Goal: Task Accomplishment & Management: Manage account settings

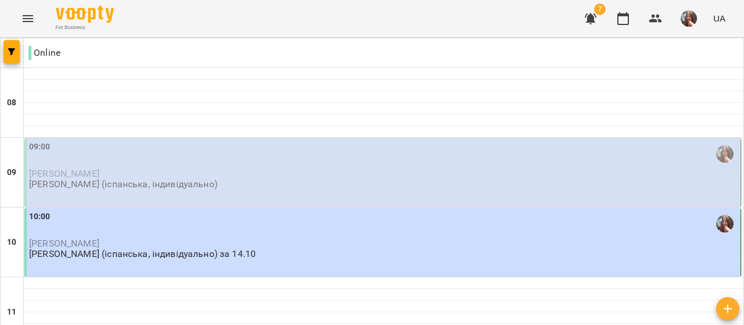
scroll to position [58, 0]
click at [264, 210] on div "10:00 [PERSON_NAME] [PERSON_NAME] (іспанська, індивідуально) за 14.10" at bounding box center [383, 234] width 709 height 49
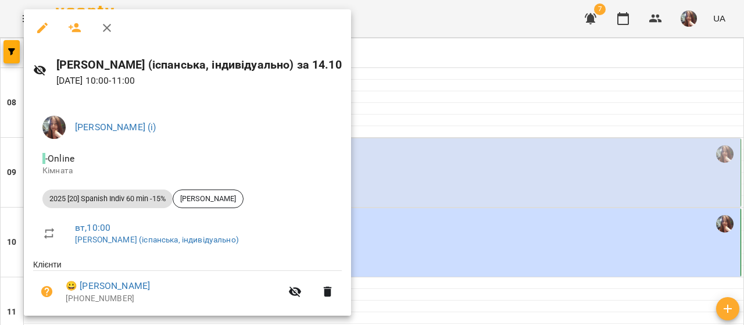
click at [519, 119] on div at bounding box center [372, 162] width 744 height 325
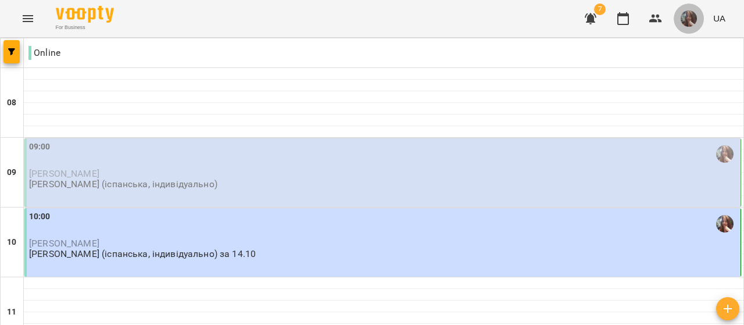
click at [683, 24] on img "button" at bounding box center [688, 18] width 16 height 16
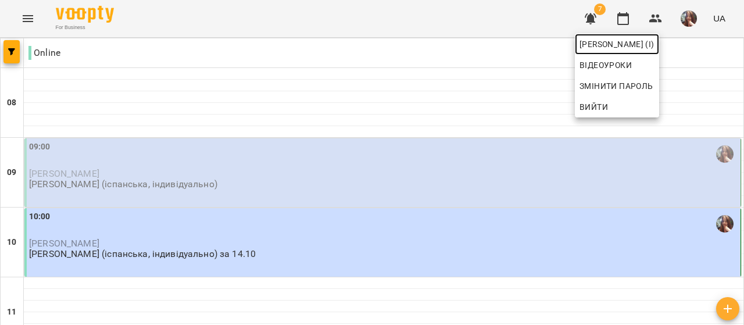
click at [654, 42] on span "[PERSON_NAME] (і)" at bounding box center [616, 44] width 75 height 14
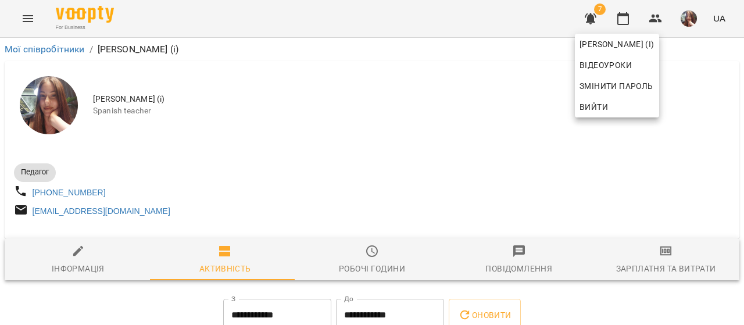
click at [440, 140] on div at bounding box center [372, 162] width 744 height 325
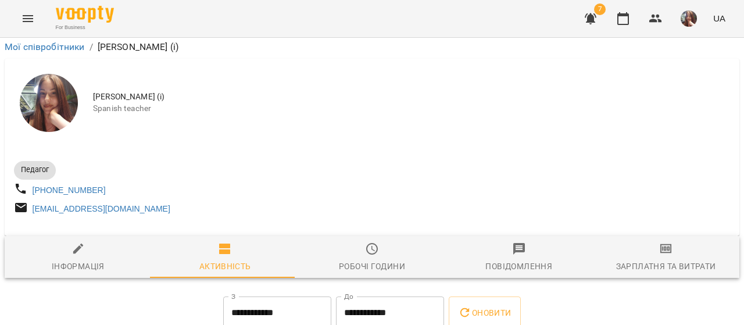
scroll to position [174, 0]
click at [624, 17] on icon "button" at bounding box center [623, 19] width 14 height 14
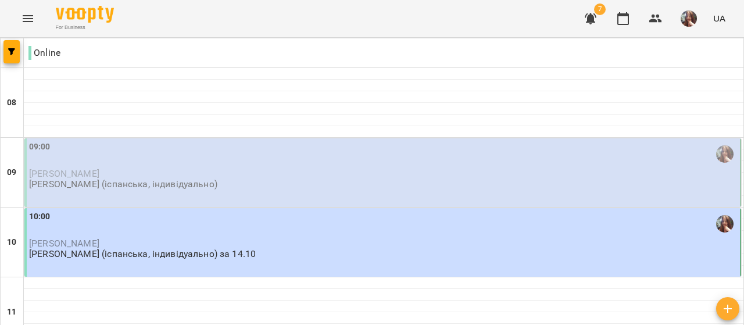
click at [81, 165] on div "09:00" at bounding box center [383, 154] width 709 height 27
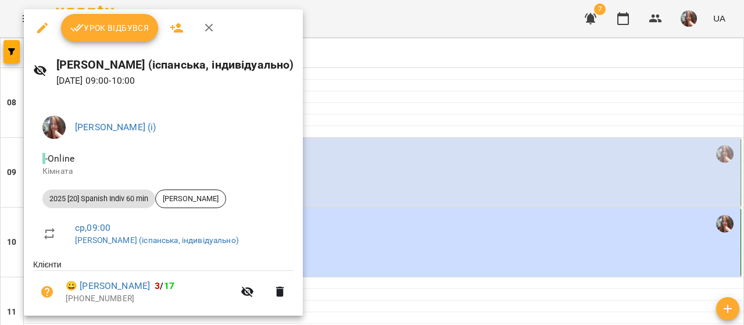
click at [102, 26] on span "Урок відбувся" at bounding box center [109, 28] width 79 height 14
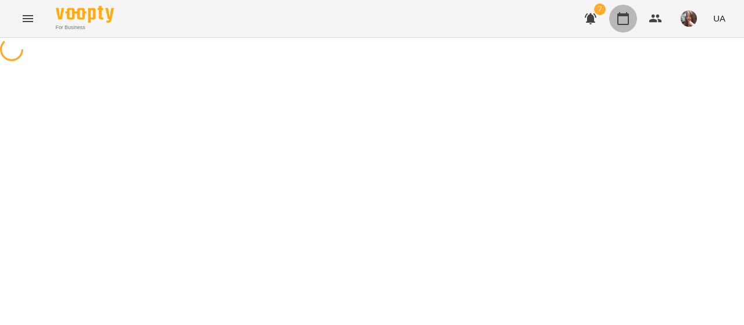
click at [618, 19] on icon "button" at bounding box center [623, 19] width 14 height 14
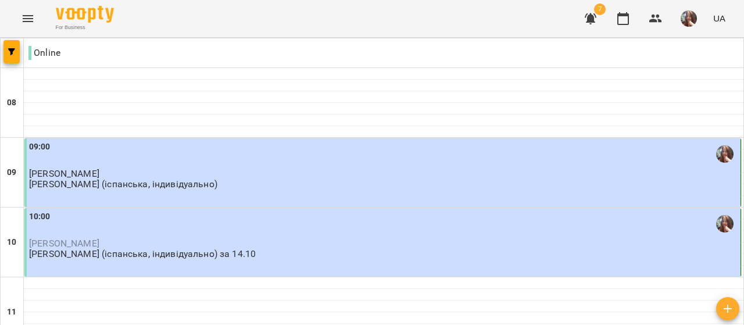
scroll to position [58, 0]
click at [316, 168] on p "[PERSON_NAME]" at bounding box center [383, 173] width 709 height 10
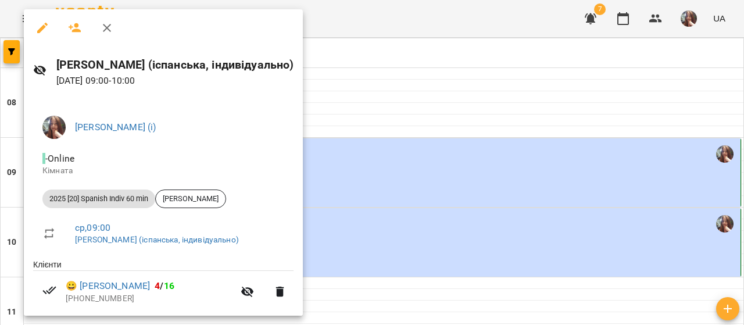
click at [687, 21] on div at bounding box center [372, 162] width 744 height 325
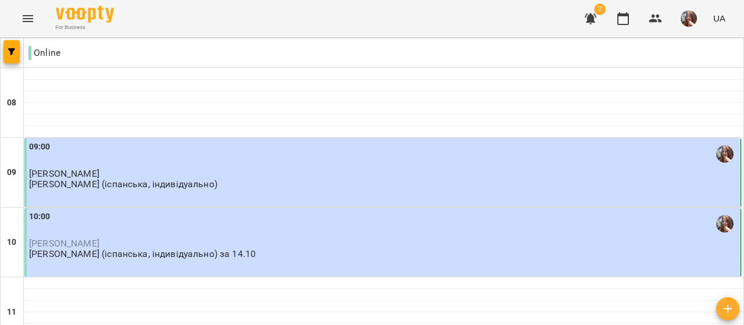
click at [691, 13] on img "button" at bounding box center [688, 18] width 16 height 16
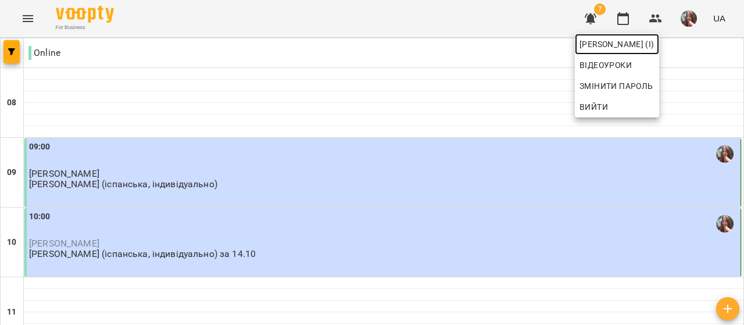
click at [654, 48] on span "[PERSON_NAME] (і)" at bounding box center [616, 44] width 75 height 14
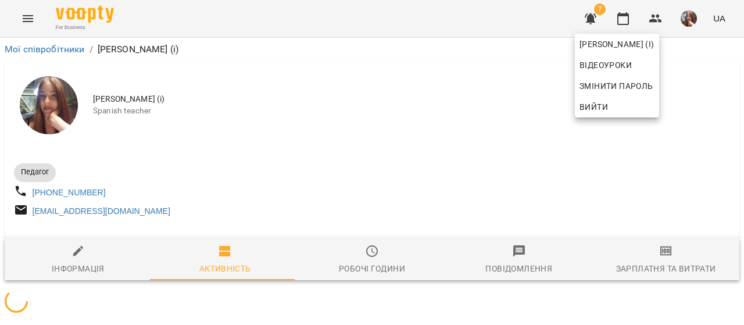
click at [351, 152] on div at bounding box center [372, 162] width 744 height 325
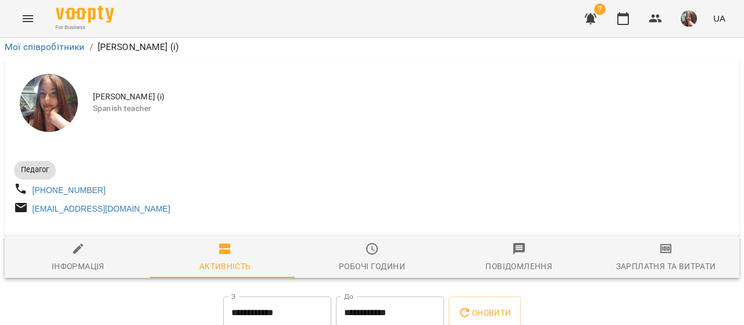
scroll to position [186, 0]
click at [392, 296] on input "**********" at bounding box center [390, 312] width 108 height 33
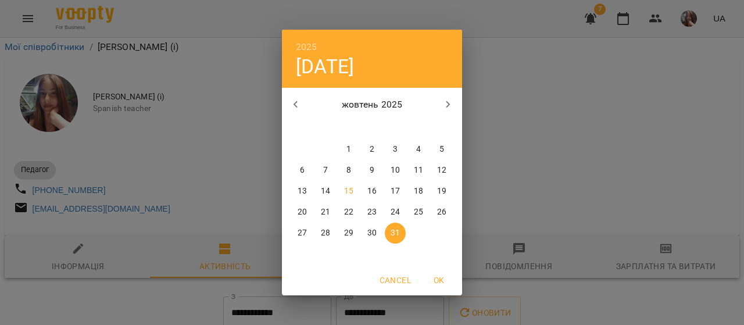
click at [326, 191] on p "14" at bounding box center [325, 191] width 9 height 12
type input "**********"
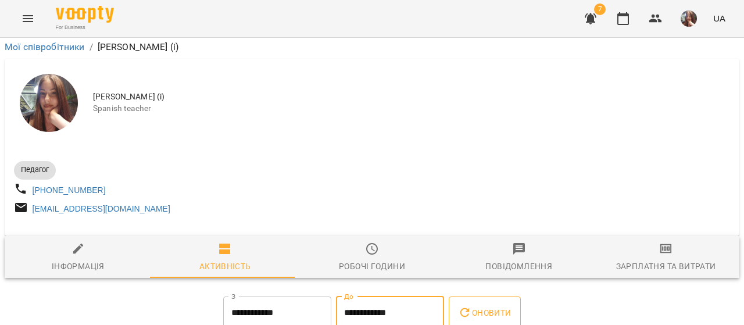
click at [486, 306] on span "Оновити" at bounding box center [484, 313] width 53 height 14
click at [389, 296] on input "**********" at bounding box center [390, 312] width 108 height 33
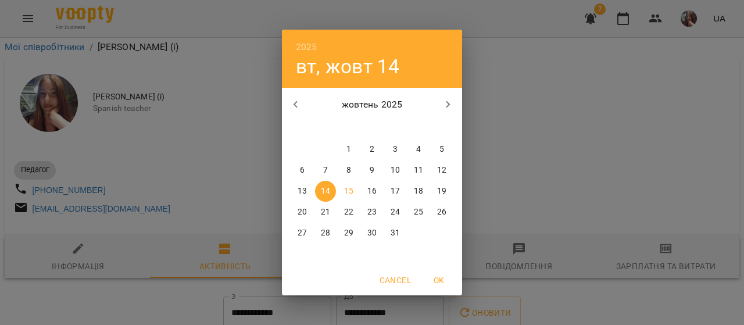
click at [351, 191] on p "15" at bounding box center [348, 191] width 9 height 12
type input "**********"
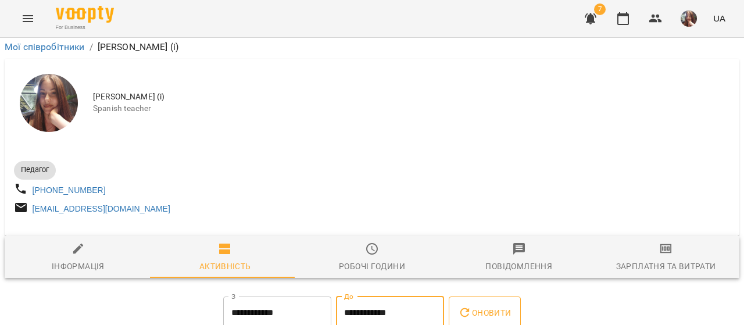
click at [472, 306] on icon "button" at bounding box center [465, 313] width 14 height 14
click at [424, 296] on input "**********" at bounding box center [390, 312] width 108 height 33
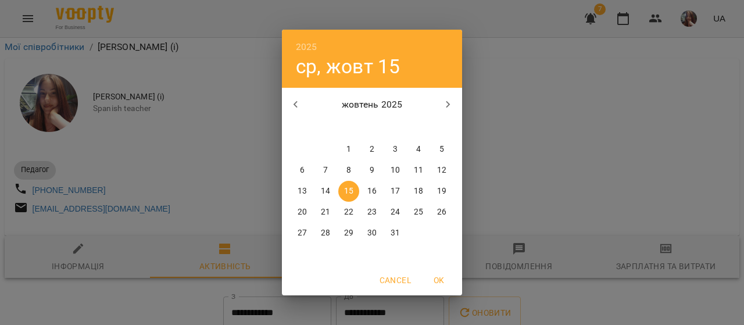
click at [373, 195] on p "16" at bounding box center [371, 191] width 9 height 12
type input "**********"
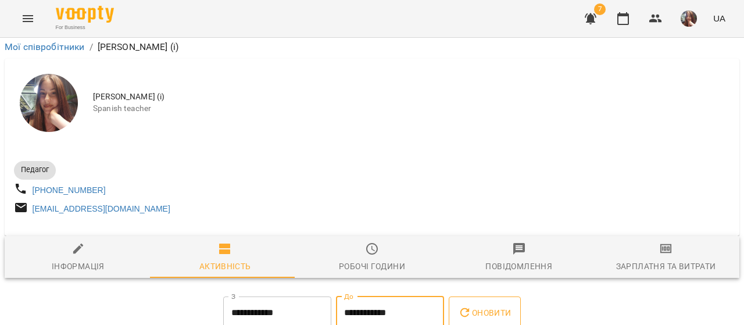
click at [480, 306] on span "Оновити" at bounding box center [484, 313] width 53 height 14
click at [617, 12] on icon "button" at bounding box center [623, 19] width 14 height 14
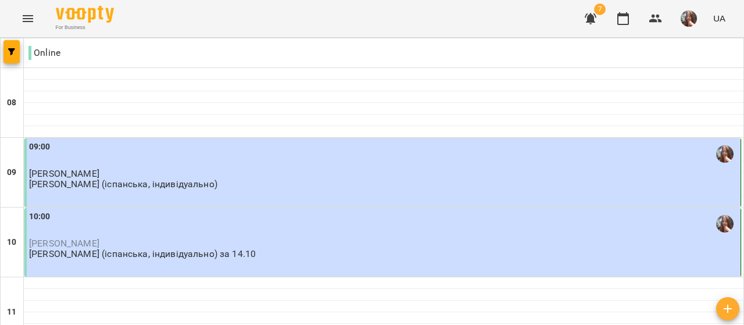
scroll to position [116, 0]
click at [153, 138] on div "09:00 [PERSON_NAME] [PERSON_NAME] (іспанська, індивідуально)" at bounding box center [382, 172] width 716 height 69
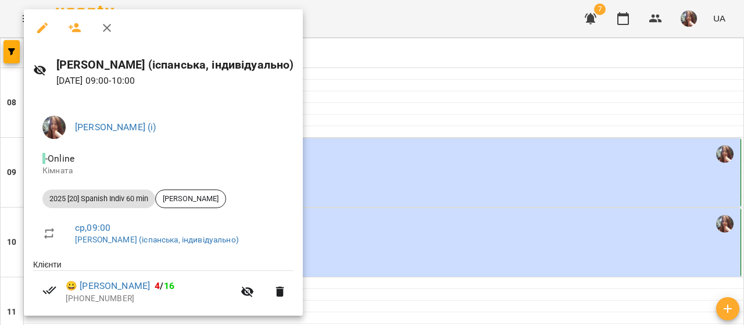
click at [452, 101] on div at bounding box center [372, 162] width 744 height 325
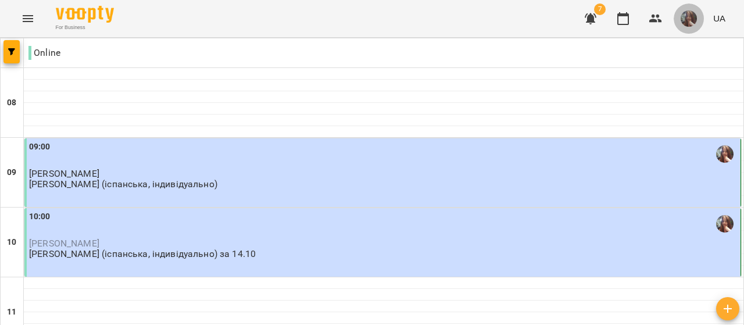
click at [683, 18] on img "button" at bounding box center [688, 18] width 16 height 16
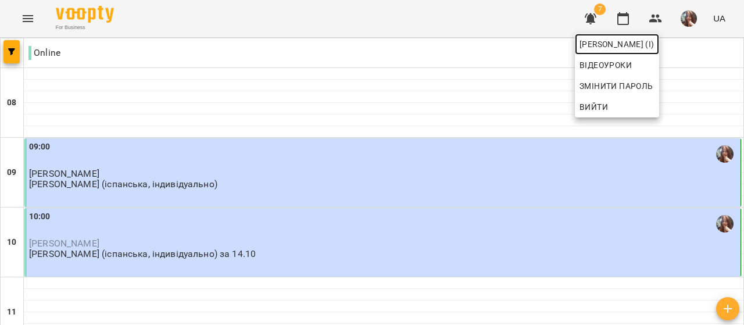
click at [654, 41] on span "[PERSON_NAME] (і)" at bounding box center [616, 44] width 75 height 14
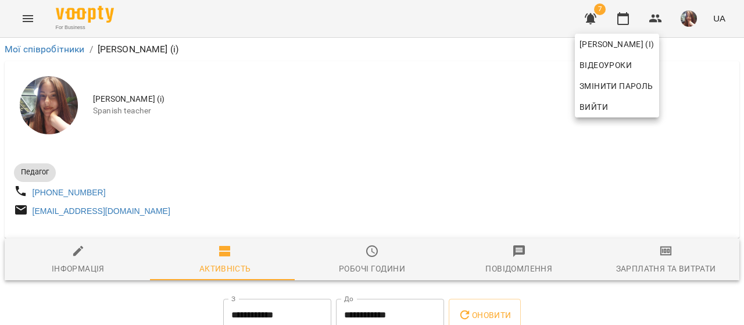
click at [429, 131] on div at bounding box center [372, 162] width 744 height 325
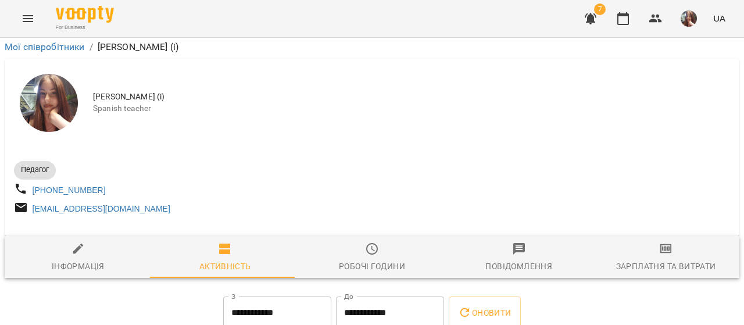
scroll to position [174, 0]
click at [679, 19] on button "button" at bounding box center [688, 18] width 30 height 30
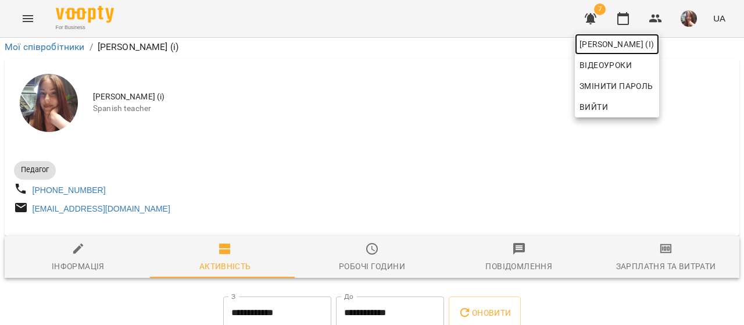
click at [654, 39] on span "[PERSON_NAME] (і)" at bounding box center [616, 44] width 75 height 14
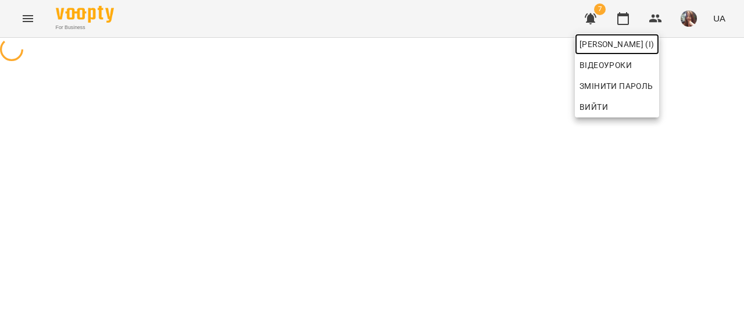
scroll to position [0, 0]
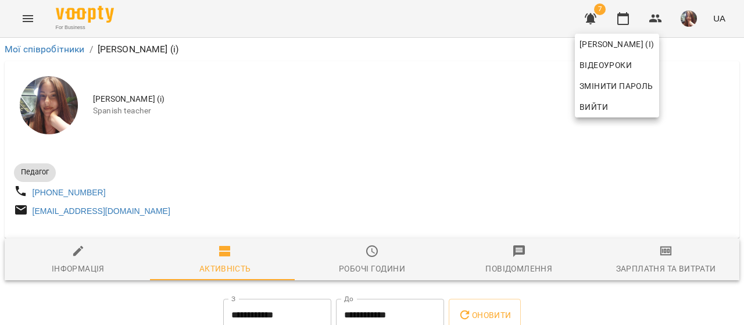
click at [460, 128] on div at bounding box center [372, 162] width 744 height 325
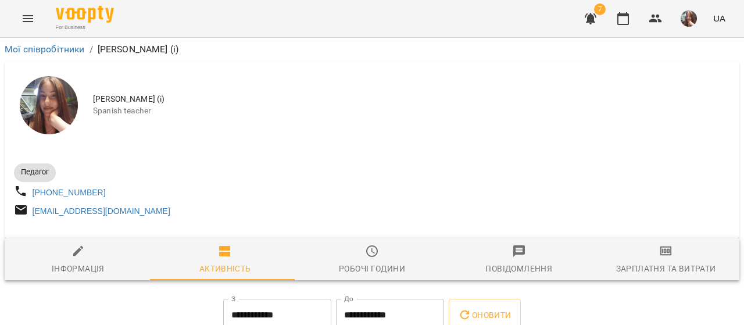
scroll to position [174, 0]
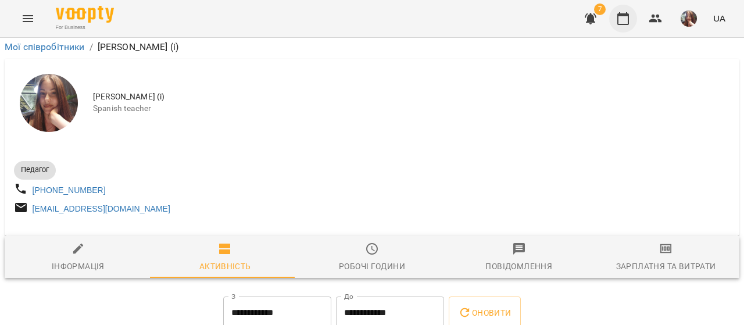
click at [625, 23] on icon "button" at bounding box center [623, 19] width 14 height 14
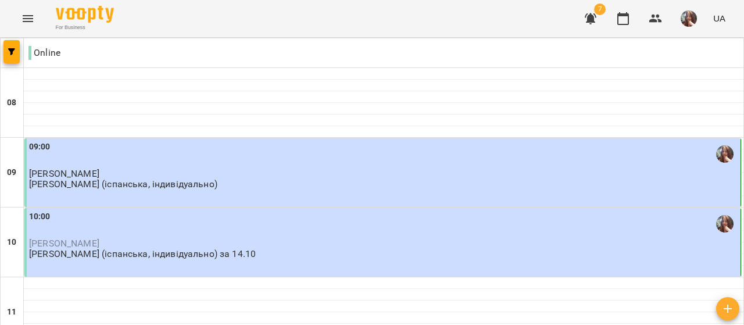
scroll to position [116, 0]
click at [166, 249] on p "[PERSON_NAME] (іспанська, індивідуально) за 14.10" at bounding box center [142, 254] width 227 height 10
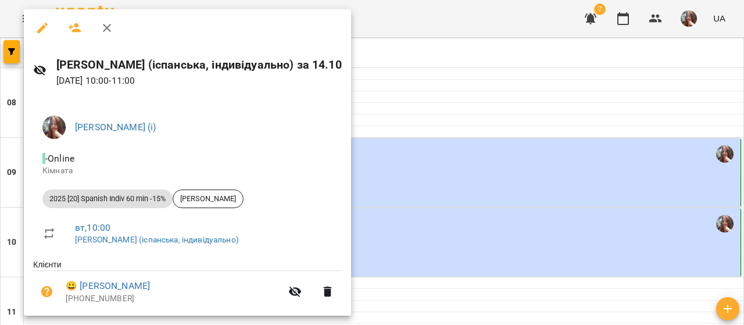
click at [462, 108] on div at bounding box center [372, 162] width 744 height 325
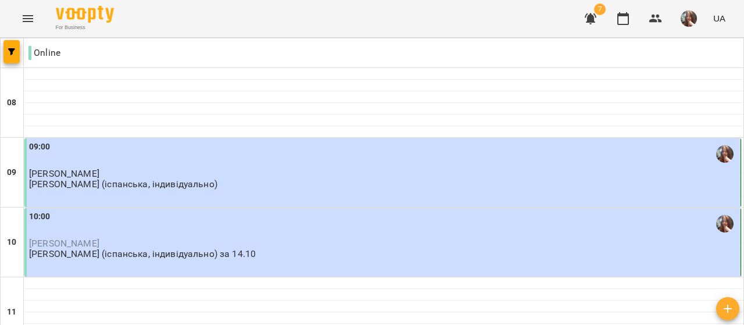
click at [690, 19] on img "button" at bounding box center [688, 18] width 16 height 16
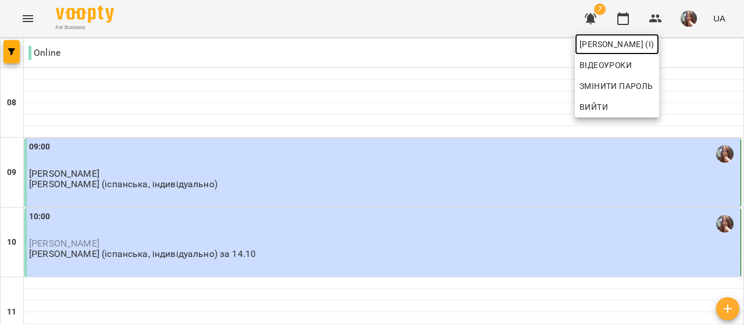
click at [654, 49] on span "[PERSON_NAME] (і)" at bounding box center [616, 44] width 75 height 14
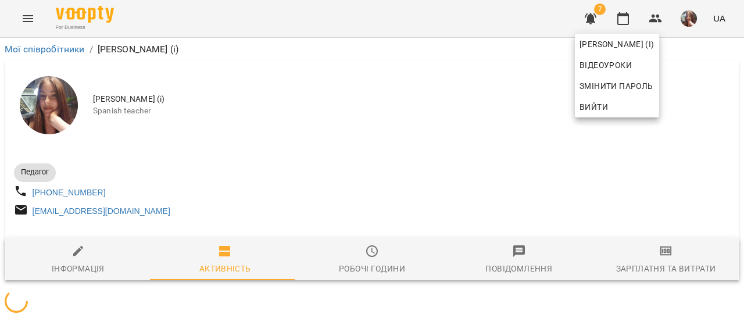
click at [465, 103] on div at bounding box center [372, 162] width 744 height 325
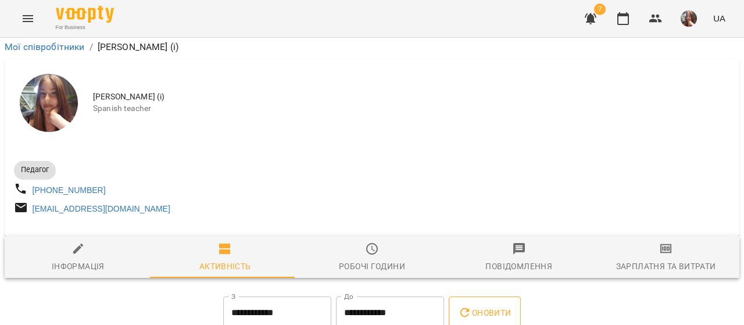
scroll to position [232, 0]
click at [619, 13] on icon "button" at bounding box center [623, 19] width 14 height 14
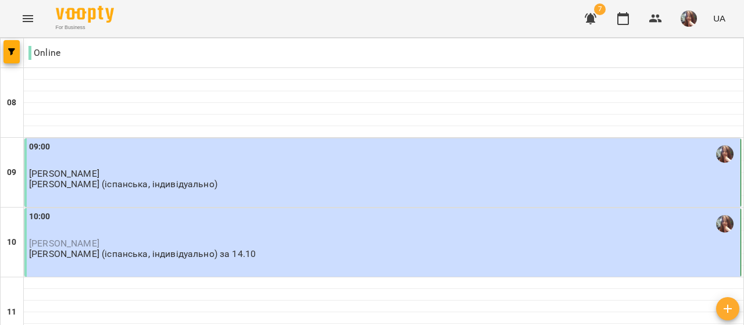
scroll to position [116, 0]
click at [284, 210] on div "10:00 [PERSON_NAME] [PERSON_NAME] (іспанська, індивідуально) за 14.10" at bounding box center [383, 234] width 709 height 49
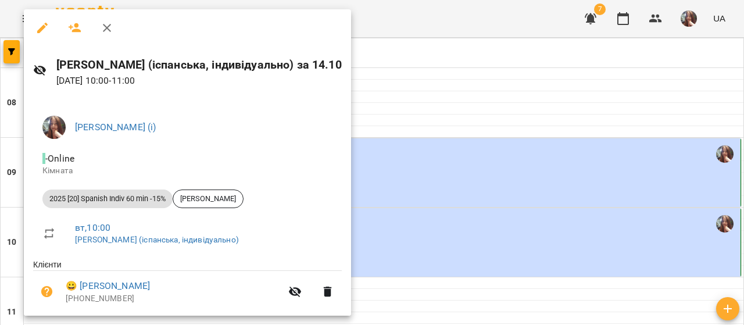
click at [405, 127] on div at bounding box center [372, 162] width 744 height 325
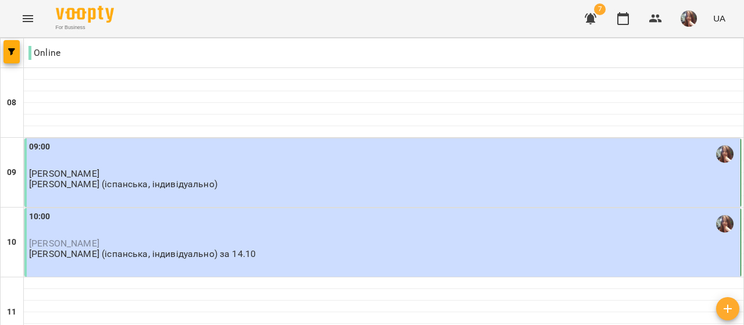
scroll to position [523, 0]
click at [688, 20] on img "button" at bounding box center [688, 18] width 16 height 16
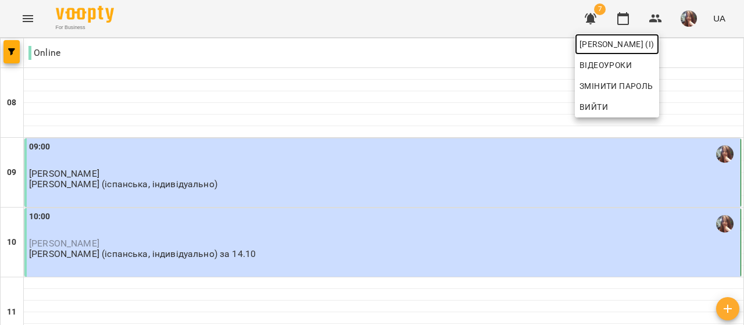
click at [654, 41] on span "[PERSON_NAME] (і)" at bounding box center [616, 44] width 75 height 14
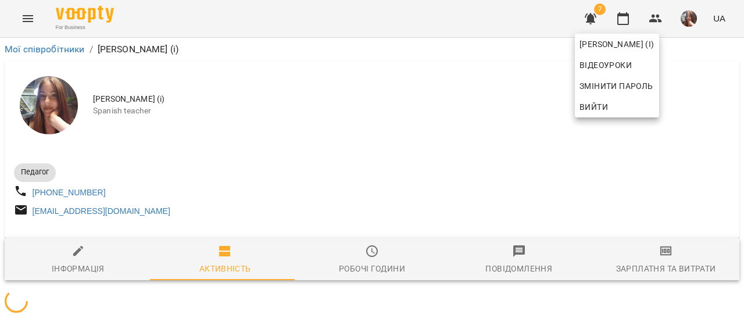
click at [356, 130] on div at bounding box center [372, 162] width 744 height 325
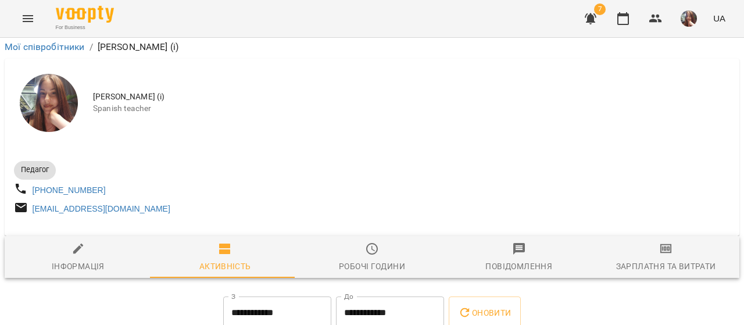
scroll to position [232, 0]
click at [627, 15] on icon "button" at bounding box center [623, 18] width 12 height 13
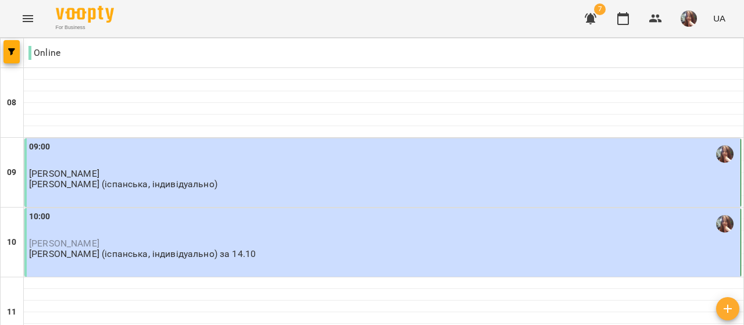
scroll to position [58, 0]
click at [203, 210] on div "10:00" at bounding box center [383, 223] width 709 height 27
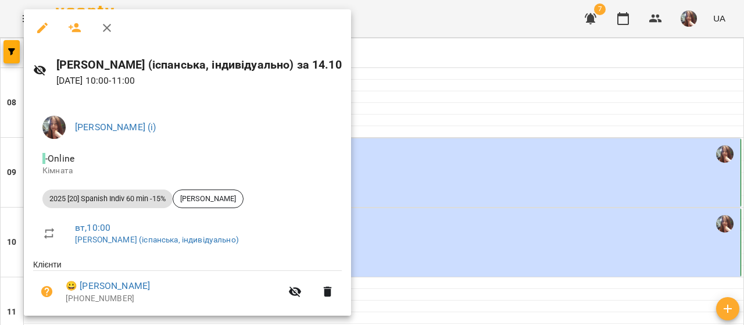
click at [444, 132] on div at bounding box center [372, 162] width 744 height 325
